Goal: Information Seeking & Learning: Learn about a topic

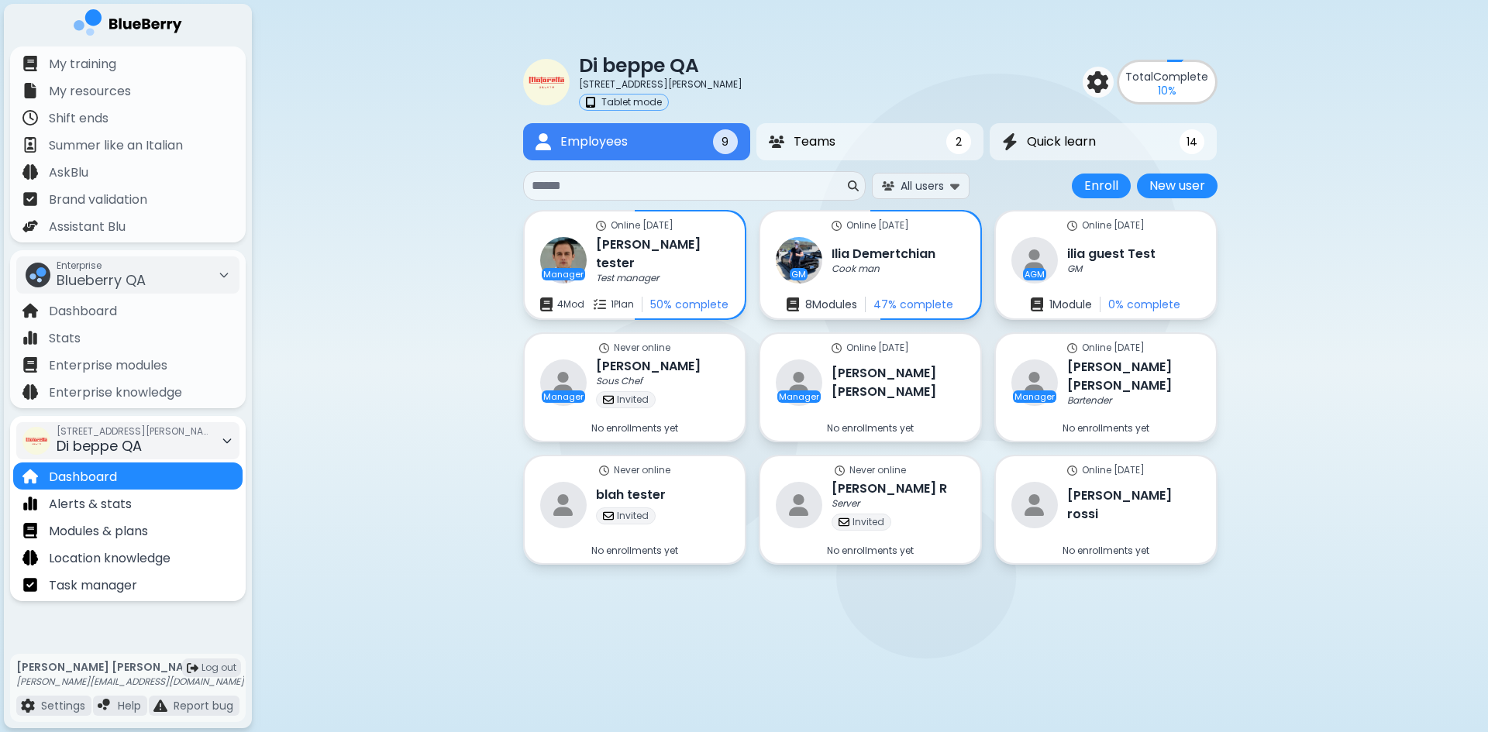
click at [119, 452] on span "Di beppe QA" at bounding box center [99, 445] width 85 height 19
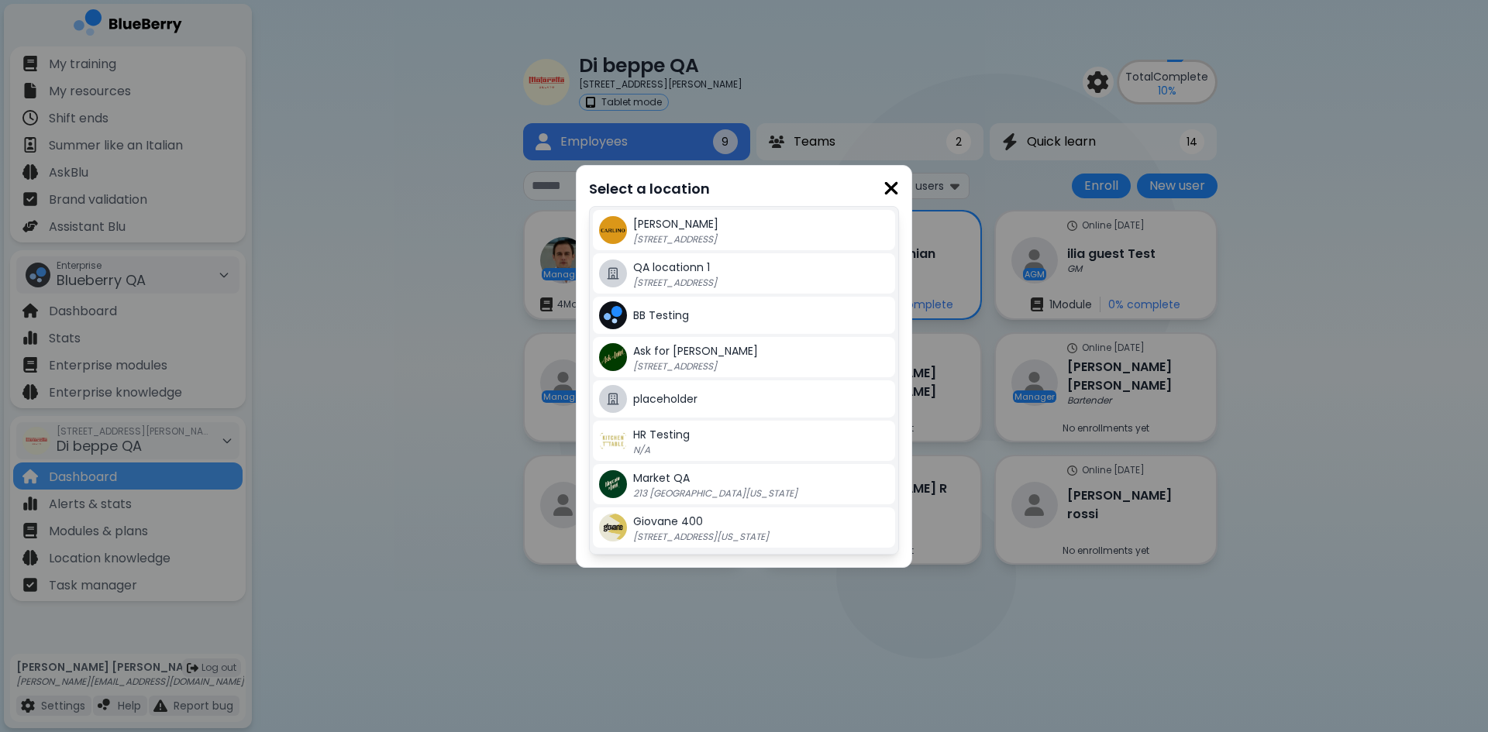
click at [494, 440] on div "Select a location [PERSON_NAME][GEOGRAPHIC_DATA] [STREET_ADDRESS][GEOGRAPHIC_DA…" at bounding box center [744, 366] width 1488 height 732
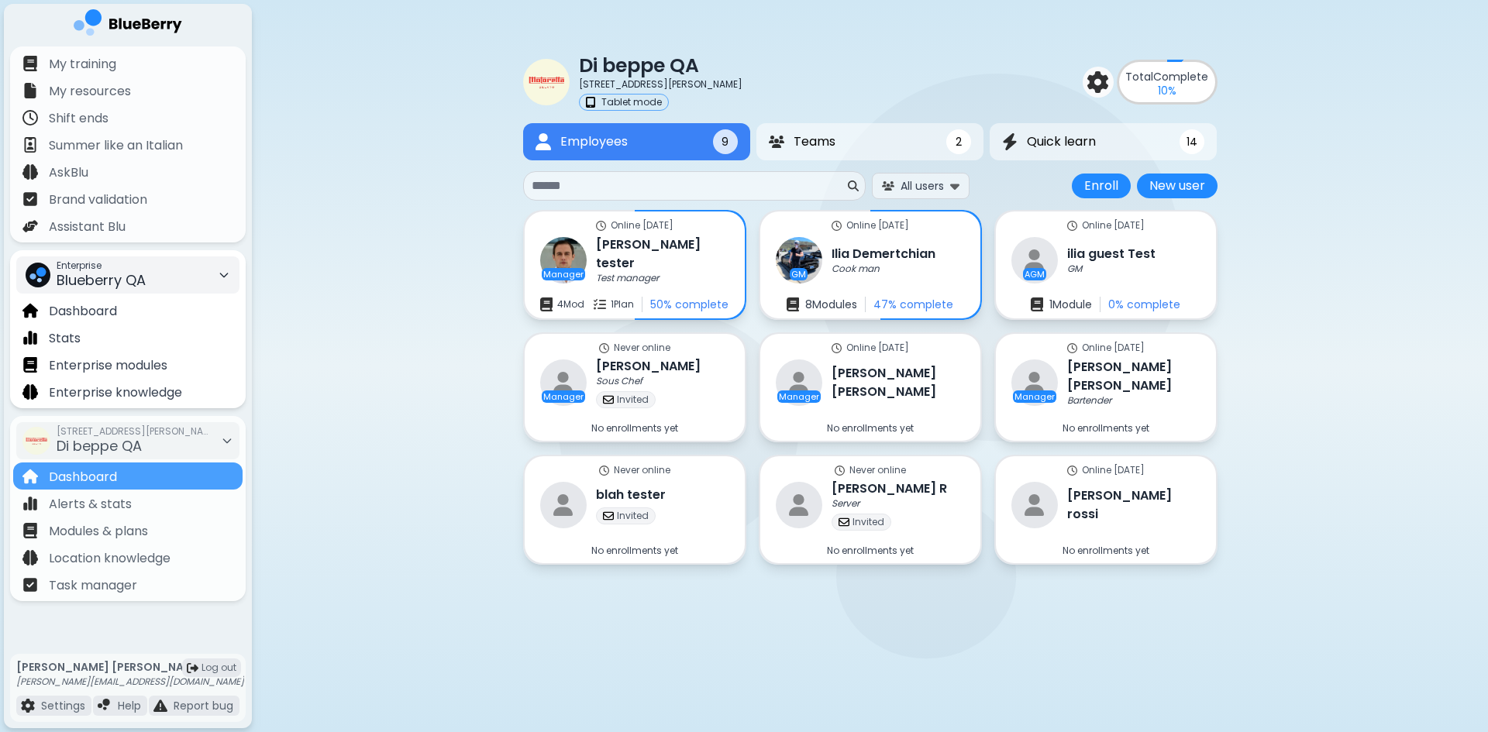
click at [202, 287] on div "Enterprise Blueberry QA" at bounding box center [127, 274] width 223 height 37
click at [174, 329] on div "Kitchen Table" at bounding box center [128, 333] width 222 height 25
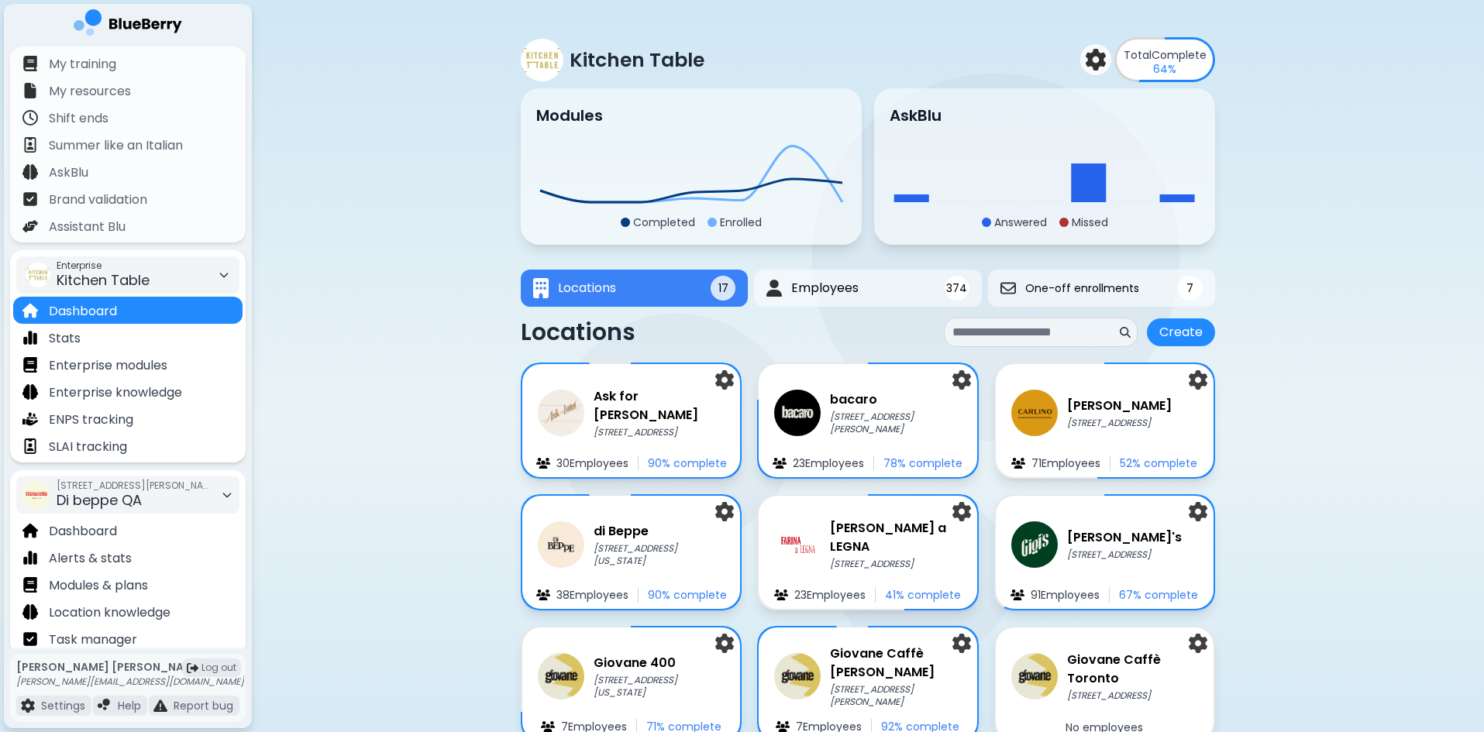
click at [153, 498] on div "[STREET_ADDRESS][PERSON_NAME] QA" at bounding box center [134, 495] width 155 height 34
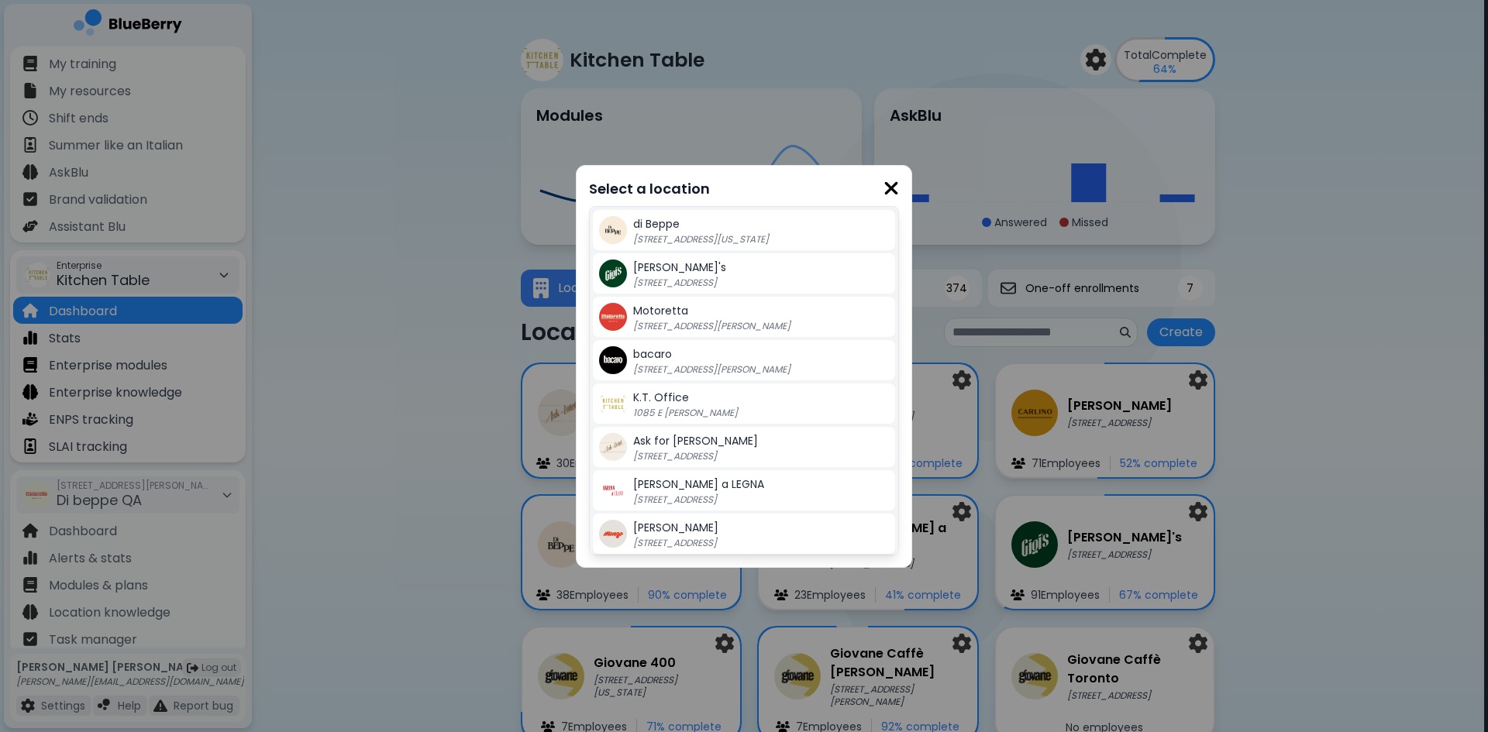
click at [647, 274] on span "[PERSON_NAME]'s" at bounding box center [679, 267] width 93 height 15
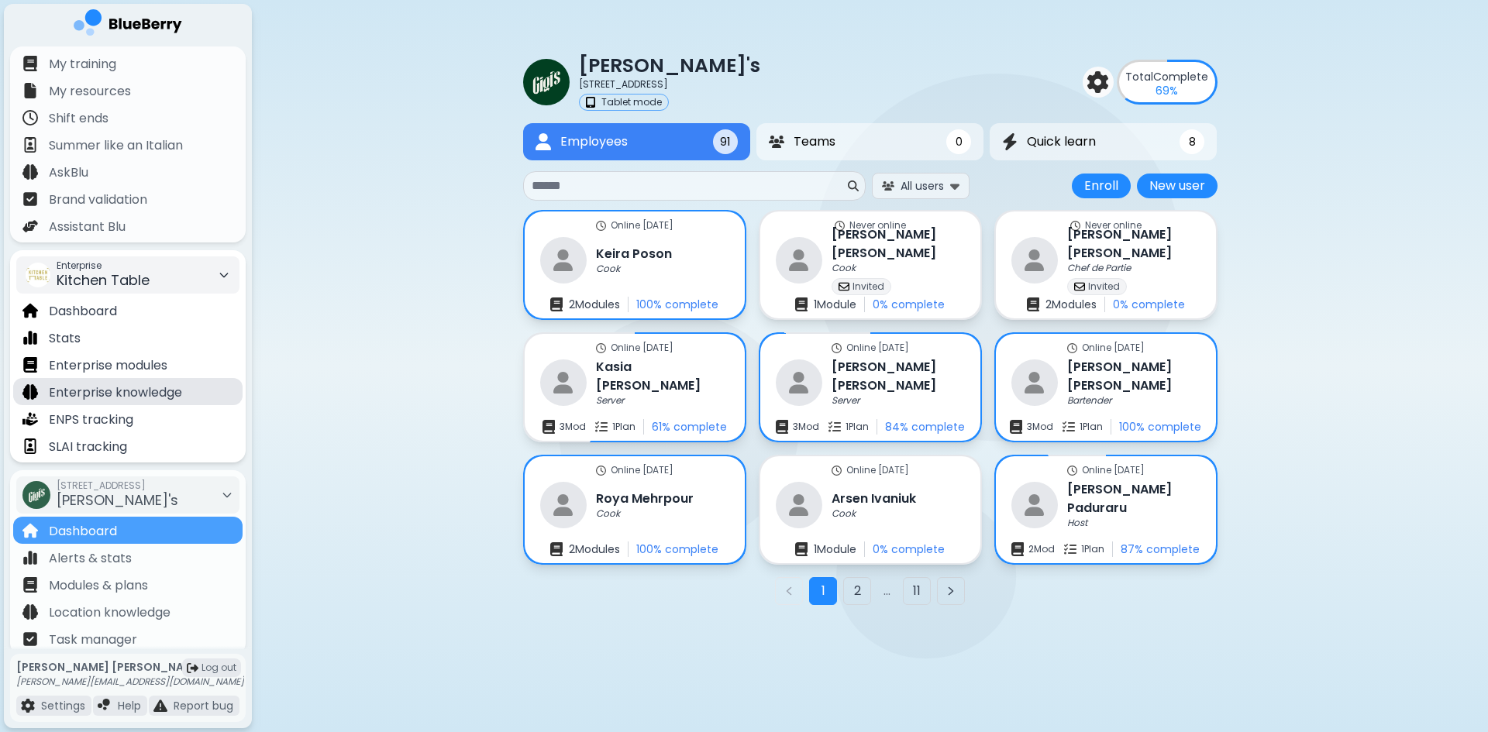
click at [213, 390] on div "Enterprise knowledge" at bounding box center [127, 391] width 229 height 27
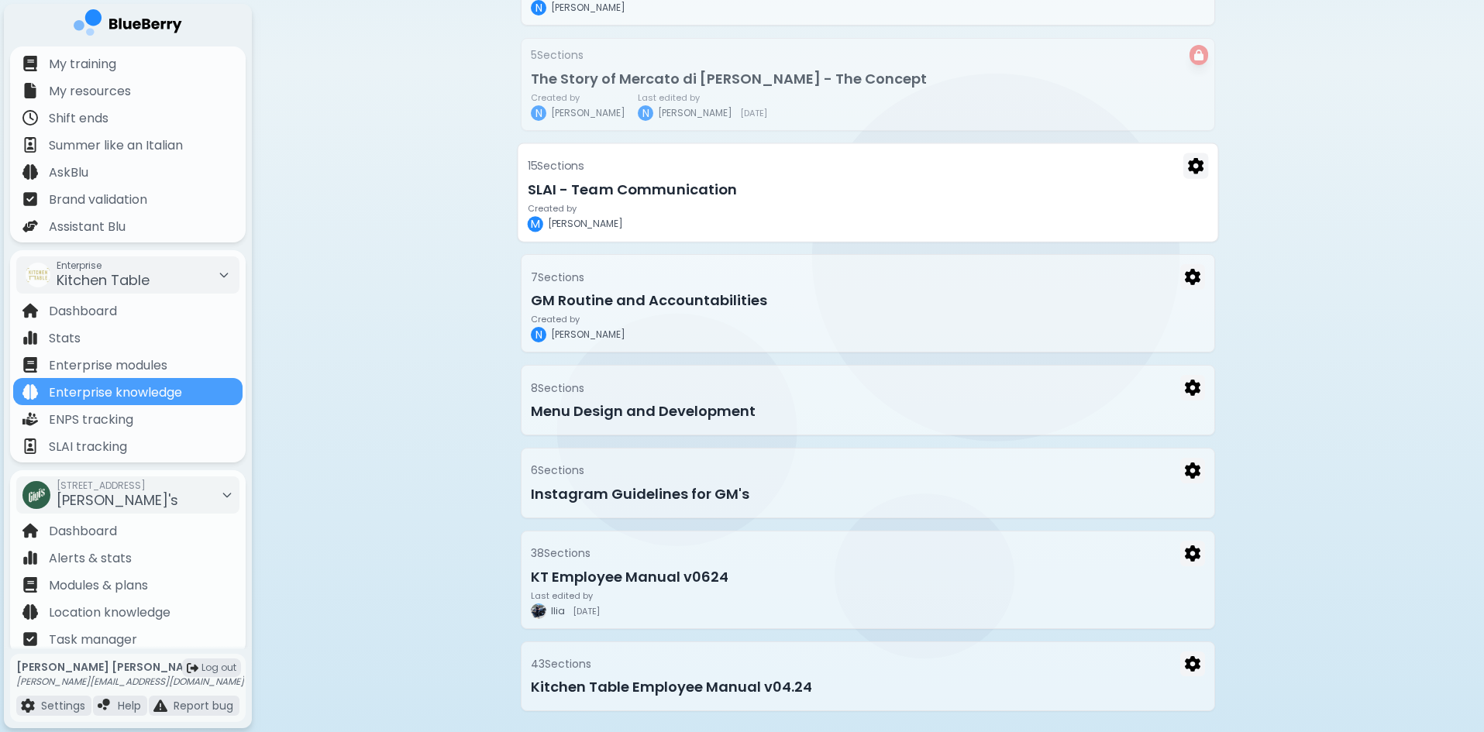
scroll to position [632, 0]
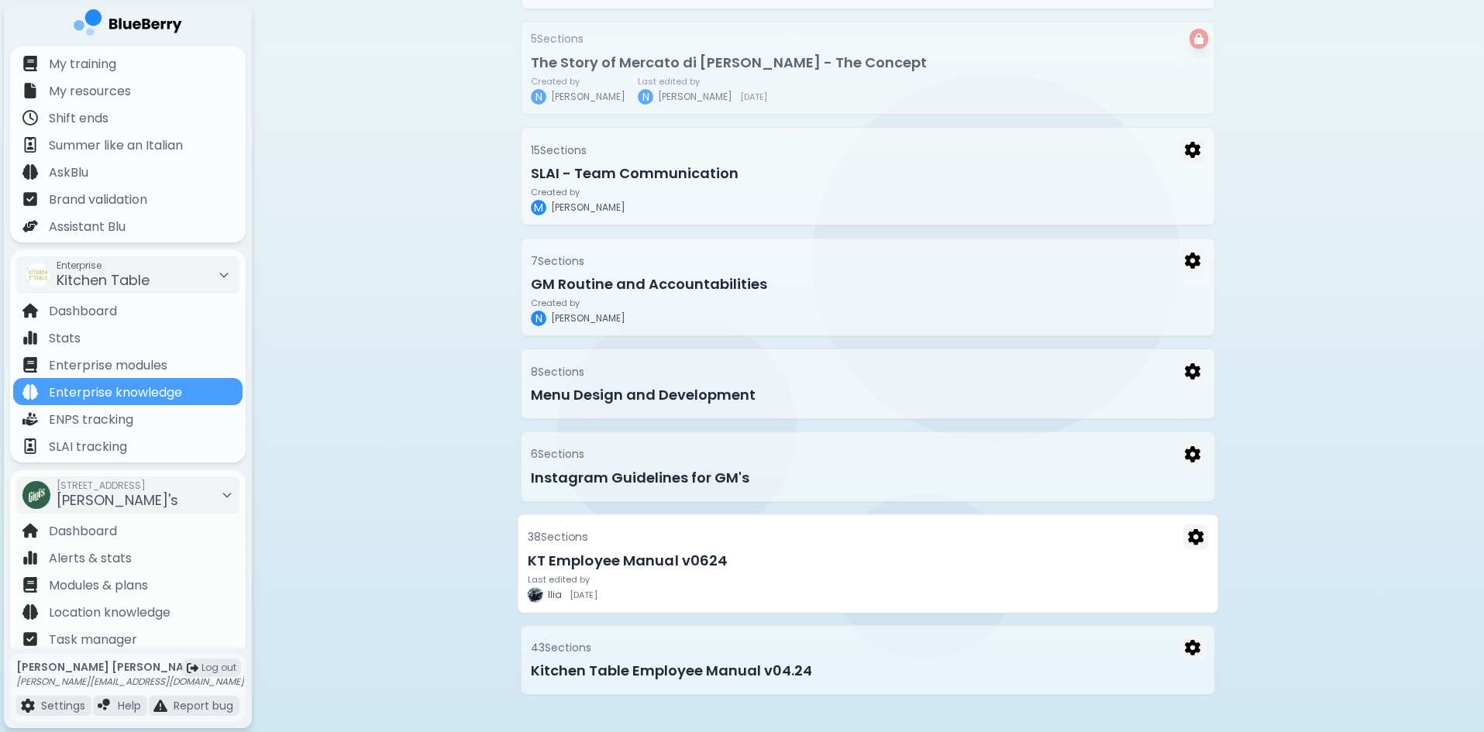
click at [805, 562] on h3 "KT Employee Manual v0624" at bounding box center [868, 560] width 681 height 22
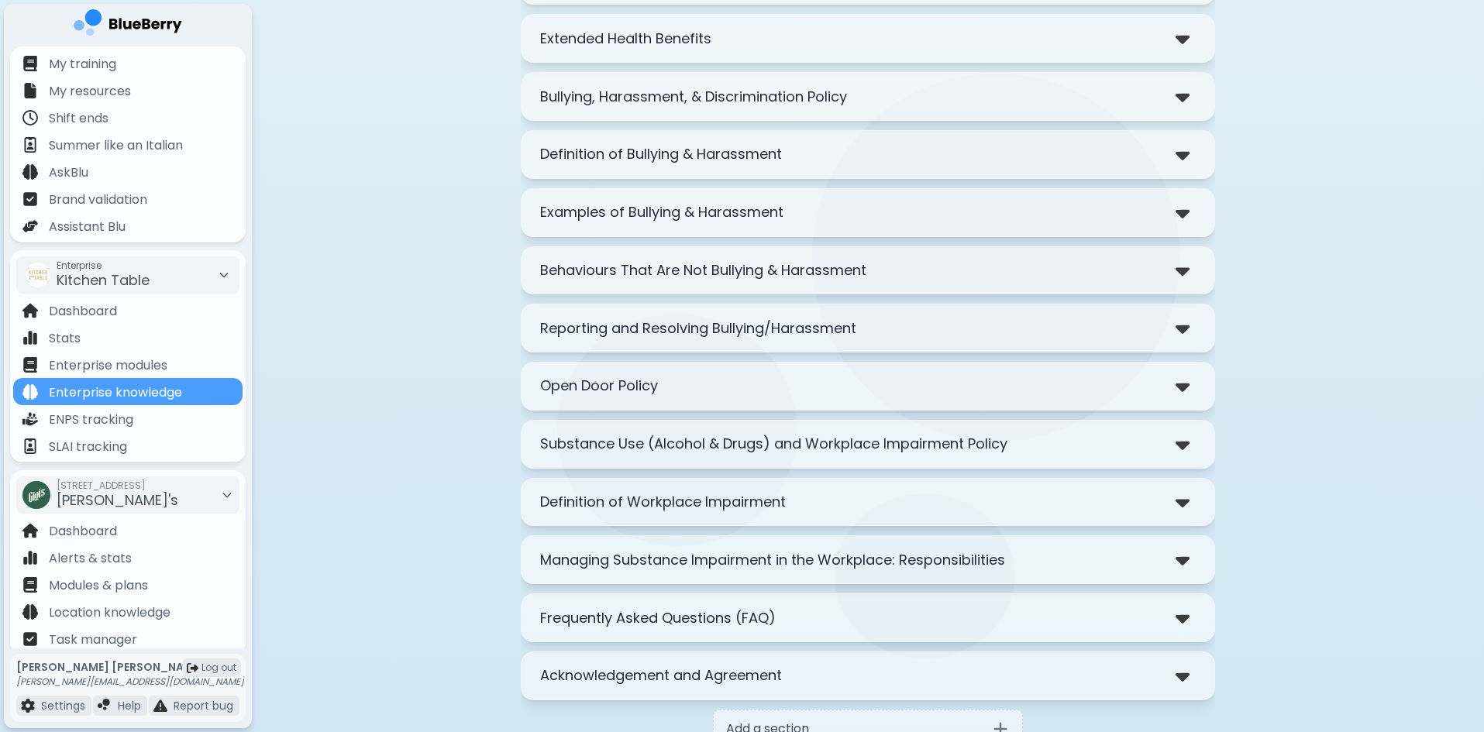
scroll to position [1932, 0]
